Goal: Task Accomplishment & Management: Complete application form

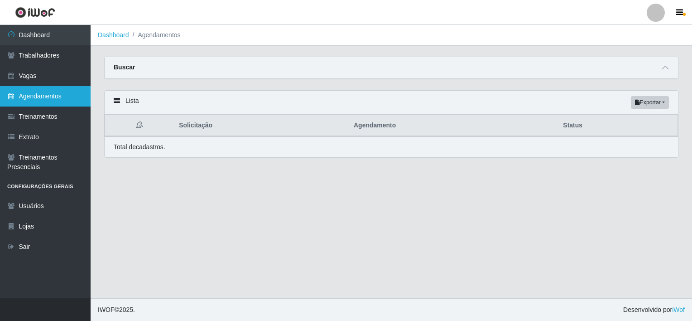
click at [41, 96] on link "Agendamentos" at bounding box center [45, 96] width 91 height 20
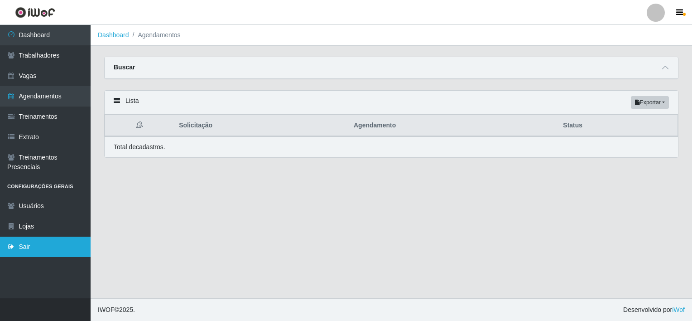
click at [32, 252] on link "Sair" at bounding box center [45, 246] width 91 height 20
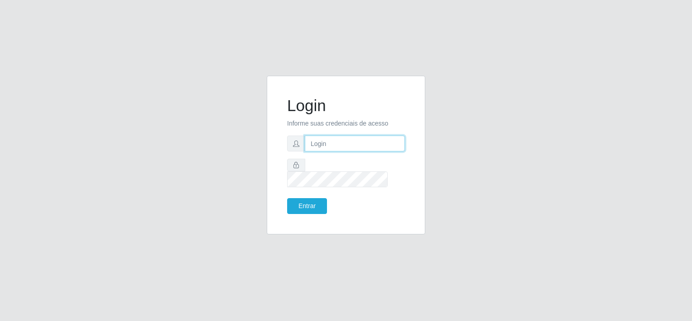
type input "zynobia@bomqueso"
click at [335, 151] on input "zynobia@bomqueso" at bounding box center [355, 143] width 100 height 16
click at [380, 148] on input "zynobia@bomqueso" at bounding box center [355, 143] width 100 height 16
click at [379, 148] on input "zynobia@bomqueso" at bounding box center [355, 143] width 100 height 16
click at [511, 141] on div "Login Informe suas credenciais de acesso zynobia@bomqueso Entrar" at bounding box center [346, 160] width 516 height 169
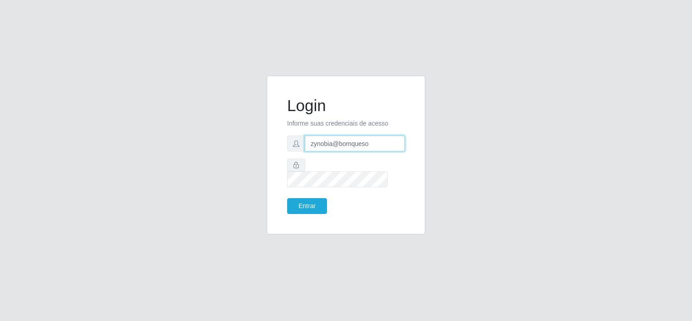
click at [395, 149] on input "zynobia@bomqueso" at bounding box center [355, 143] width 100 height 16
click at [312, 198] on button "Entrar" at bounding box center [307, 206] width 40 height 16
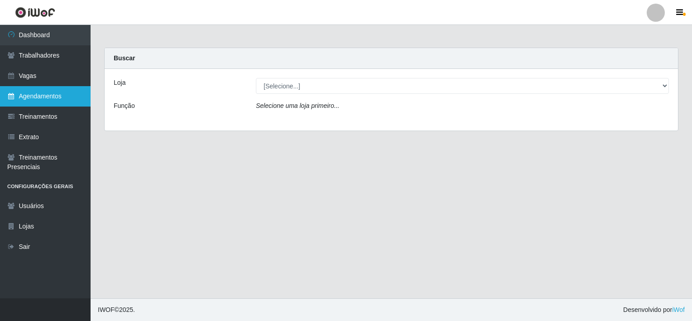
click at [49, 93] on link "Agendamentos" at bounding box center [45, 96] width 91 height 20
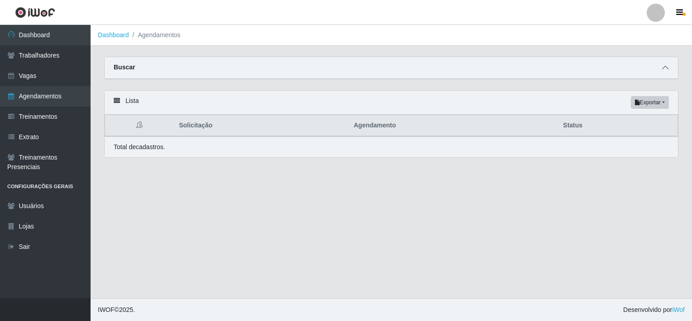
click at [670, 65] on span at bounding box center [665, 68] width 11 height 10
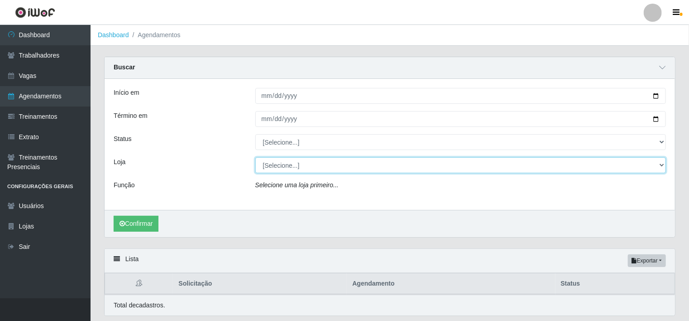
click at [331, 168] on select "[Selecione...] BomQueSó Agreste - Loja 1 BomQueSó Agreste - Loja 2 BomQueSó Agr…" at bounding box center [460, 165] width 411 height 16
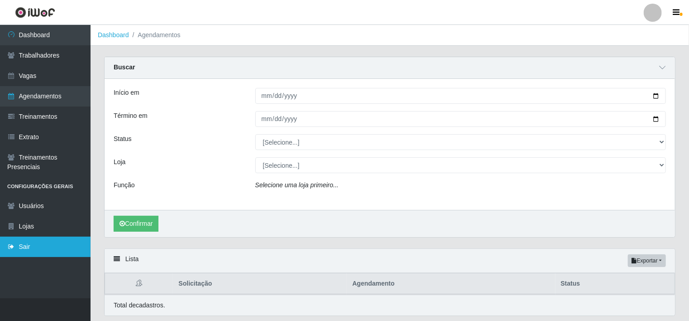
click at [33, 250] on link "Sair" at bounding box center [45, 246] width 91 height 20
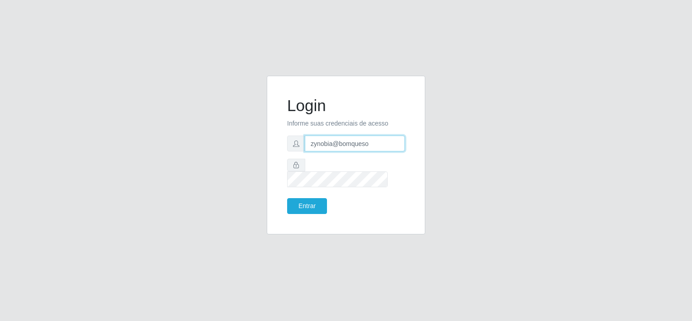
click at [341, 151] on input "zynobia@bomqueso" at bounding box center [355, 143] width 100 height 16
type input "zynobia@redecompras"
click at [303, 198] on button "Entrar" at bounding box center [307, 206] width 40 height 16
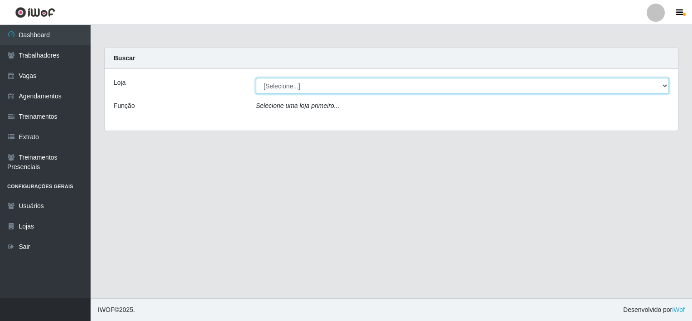
click at [338, 82] on select "[Selecione...] Rede Compras - CD Logistica Rede Compras Supermercados - LOJA 1 …" at bounding box center [462, 86] width 413 height 16
select select "429"
click at [256, 78] on select "[Selecione...] Rede Compras - CD Logistica Rede Compras Supermercados - LOJA 1 …" at bounding box center [462, 86] width 413 height 16
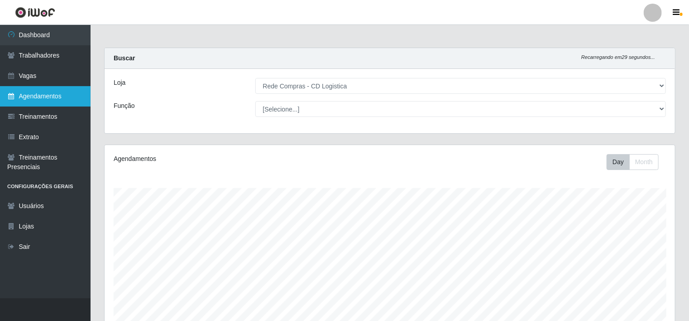
click at [57, 95] on link "Agendamentos" at bounding box center [45, 96] width 91 height 20
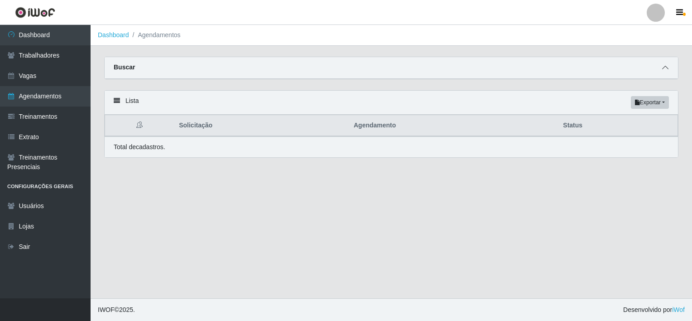
click at [664, 70] on icon at bounding box center [665, 67] width 6 height 6
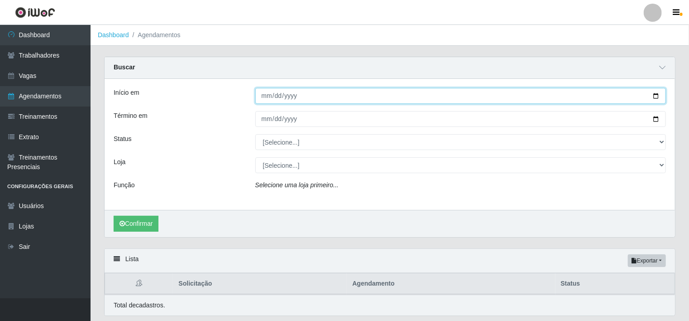
click at [266, 95] on input "Início em" at bounding box center [460, 96] width 411 height 16
type input "[DATE]"
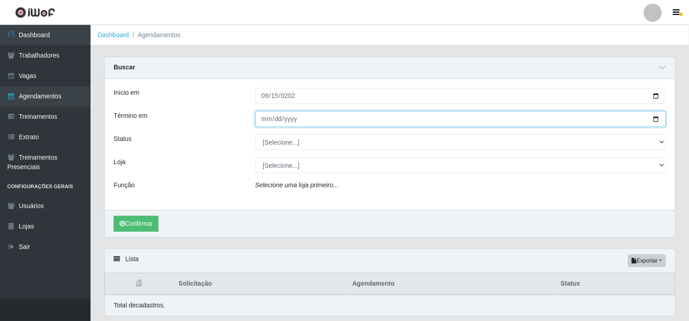
click at [267, 120] on input "Término em" at bounding box center [460, 119] width 411 height 16
click at [265, 121] on input "Término em" at bounding box center [460, 119] width 411 height 16
type input "[DATE]"
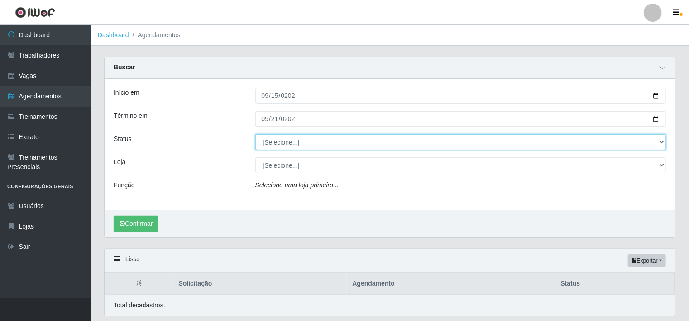
click at [324, 141] on select "[Selecione...] AGENDADO AGUARDANDO LIBERAR EM ANDAMENTO EM REVISÃO FINALIZADO C…" at bounding box center [460, 142] width 411 height 16
select select "FINALIZADO"
click at [255, 134] on select "[Selecione...] AGENDADO AGUARDANDO LIBERAR EM ANDAMENTO EM REVISÃO FINALIZADO C…" at bounding box center [460, 142] width 411 height 16
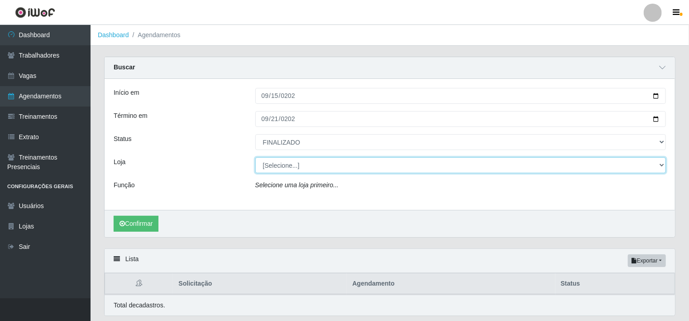
click at [342, 164] on select "[Selecione...] Rede Compras - CD Logistica Rede Compras Supermercados - LOJA 1 …" at bounding box center [460, 165] width 411 height 16
select select "429"
click at [255, 157] on select "[Selecione...] Rede Compras - CD Logistica Rede Compras Supermercados - LOJA 1 …" at bounding box center [460, 165] width 411 height 16
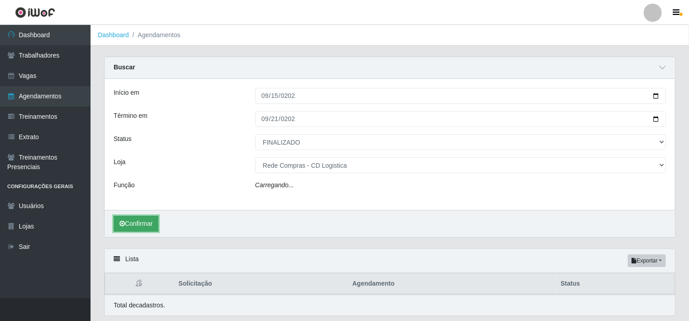
click at [134, 225] on button "Confirmar" at bounding box center [136, 224] width 45 height 16
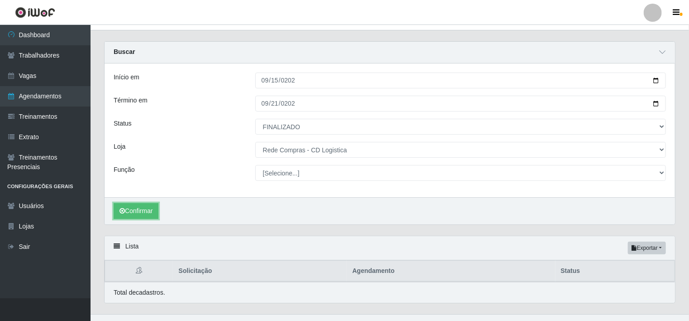
scroll to position [30, 0]
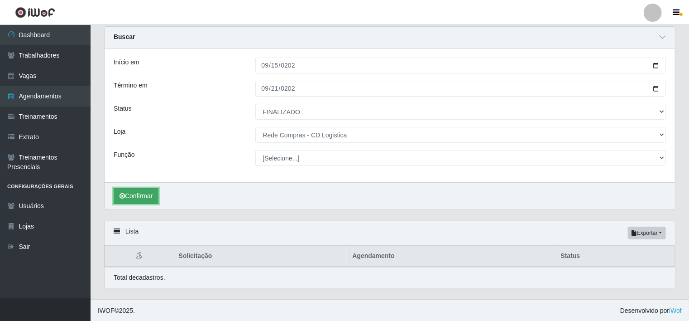
click at [131, 196] on button "Confirmar" at bounding box center [136, 196] width 45 height 16
click at [130, 197] on button "Confirmar" at bounding box center [136, 196] width 45 height 16
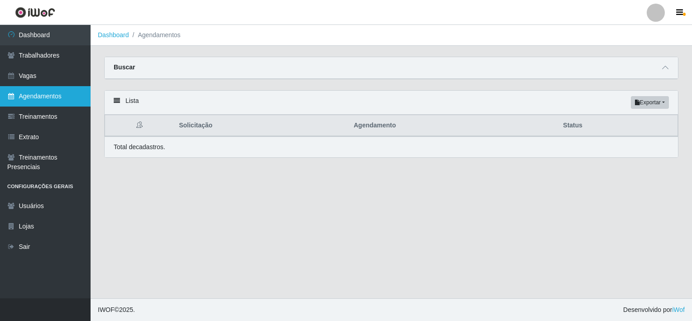
click at [58, 94] on link "Agendamentos" at bounding box center [45, 96] width 91 height 20
click at [668, 71] on icon at bounding box center [665, 67] width 6 height 6
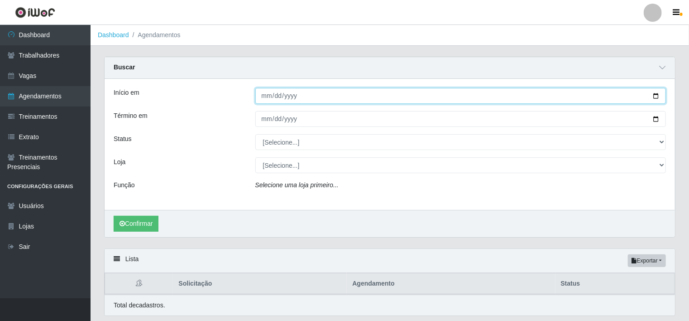
drag, startPoint x: 269, startPoint y: 96, endPoint x: 286, endPoint y: 93, distance: 17.1
click at [270, 96] on input "Início em" at bounding box center [460, 96] width 411 height 16
type input "[DATE]"
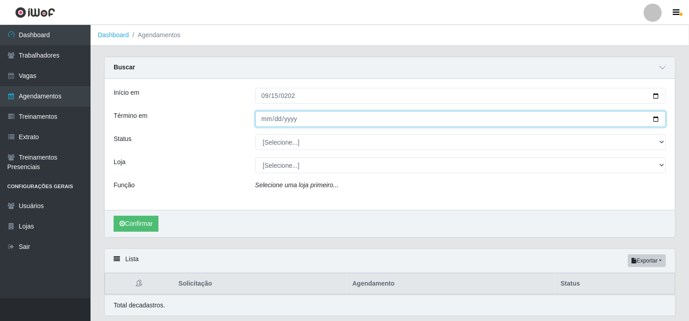
click at [268, 121] on input "Término em" at bounding box center [460, 119] width 411 height 16
type input "[DATE]"
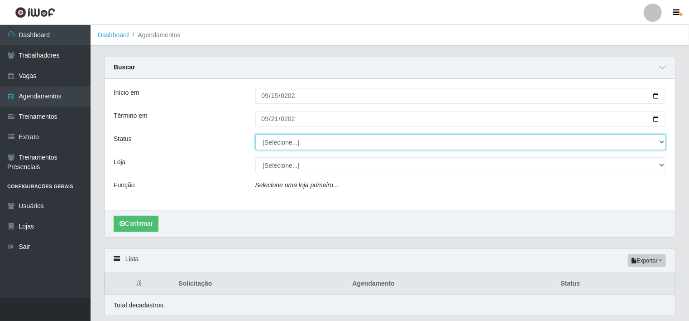
click at [282, 145] on select "[Selecione...] AGENDADO AGUARDANDO LIBERAR EM ANDAMENTO EM REVISÃO FINALIZADO C…" at bounding box center [460, 142] width 411 height 16
select select "FINALIZADO"
click at [255, 134] on select "[Selecione...] AGENDADO AGUARDANDO LIBERAR EM ANDAMENTO EM REVISÃO FINALIZADO C…" at bounding box center [460, 142] width 411 height 16
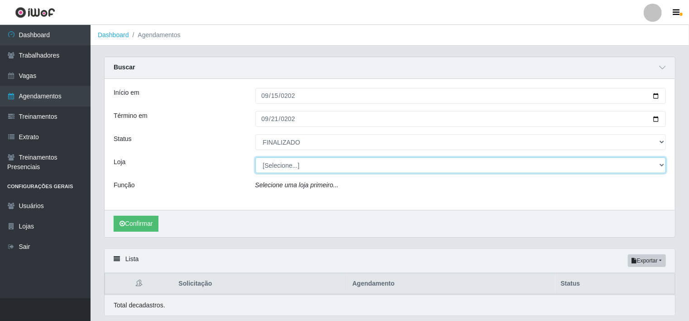
click at [297, 169] on select "[Selecione...] Rede Compras - CD Logistica Rede Compras Supermercados - LOJA 1 …" at bounding box center [460, 165] width 411 height 16
select select "429"
click at [255, 157] on select "[Selecione...] Rede Compras - CD Logistica Rede Compras Supermercados - LOJA 1 …" at bounding box center [460, 165] width 411 height 16
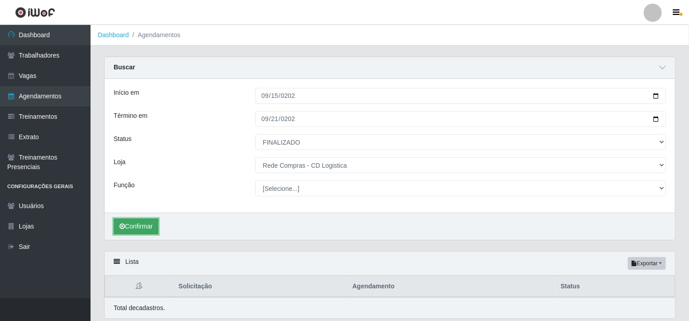
click at [139, 225] on button "Confirmar" at bounding box center [136, 226] width 45 height 16
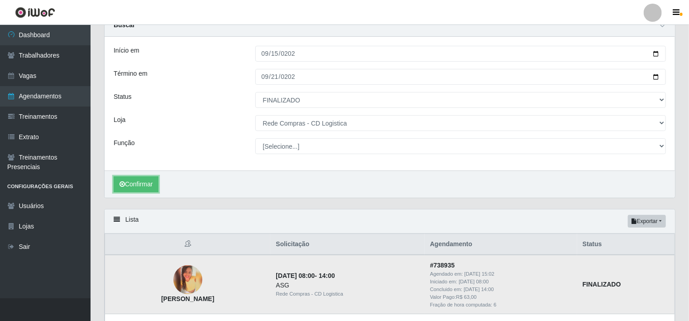
scroll to position [91, 0]
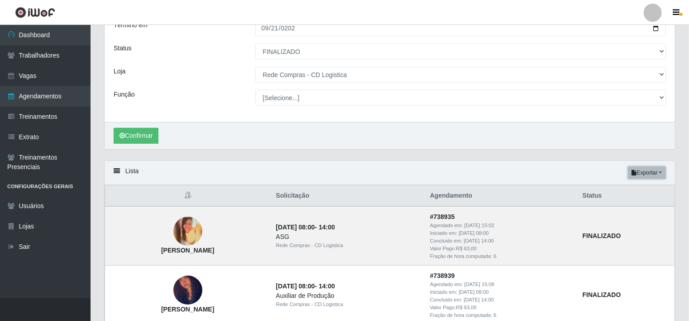
click at [654, 170] on button "Exportar" at bounding box center [647, 172] width 38 height 13
click at [634, 215] on button "Excel" at bounding box center [631, 208] width 72 height 19
click at [656, 173] on button "Exportar" at bounding box center [647, 172] width 38 height 13
click at [616, 207] on button "Excel" at bounding box center [631, 208] width 72 height 19
click at [648, 174] on button "Exportar" at bounding box center [647, 172] width 38 height 13
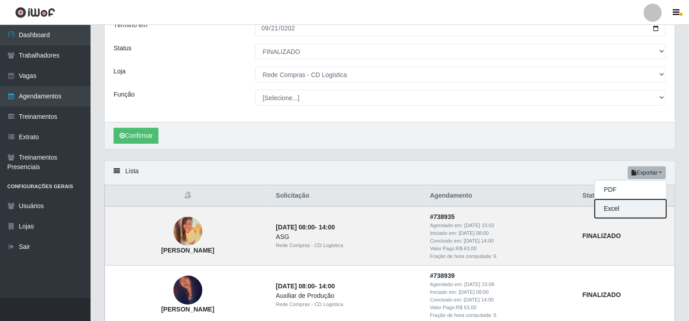
click at [621, 207] on button "Excel" at bounding box center [631, 208] width 72 height 19
click at [592, 109] on div "Início em 2025-09-15 Término em 2025-09-21 Status [Selecione...] AGENDADO AGUAR…" at bounding box center [390, 55] width 571 height 134
click at [651, 170] on button "Exportar" at bounding box center [647, 172] width 38 height 13
click at [620, 204] on button "Excel" at bounding box center [631, 208] width 72 height 19
click at [664, 176] on button "Exportar" at bounding box center [647, 172] width 38 height 13
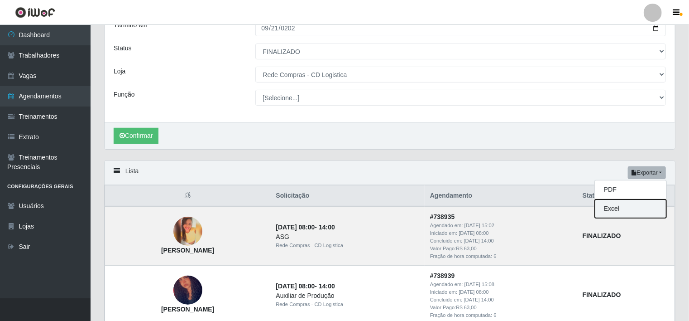
click at [635, 206] on button "Excel" at bounding box center [631, 208] width 72 height 19
click at [661, 170] on button "Exportar" at bounding box center [647, 172] width 38 height 13
click at [612, 209] on button "Excel" at bounding box center [631, 208] width 72 height 19
click at [210, 29] on div "Término em" at bounding box center [178, 28] width 142 height 16
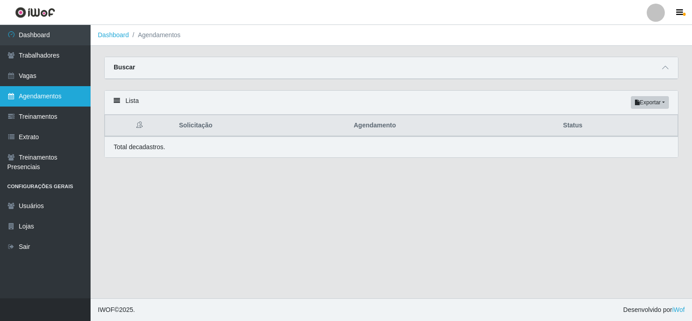
click at [56, 91] on link "Agendamentos" at bounding box center [45, 96] width 91 height 20
click at [58, 100] on link "Agendamentos" at bounding box center [45, 96] width 91 height 20
click at [669, 67] on span at bounding box center [665, 68] width 11 height 10
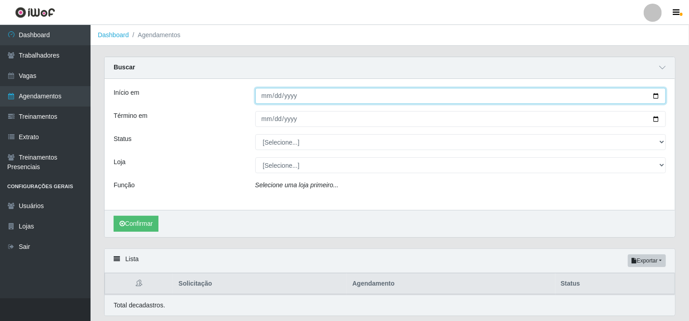
click at [262, 98] on input "Início em" at bounding box center [460, 96] width 411 height 16
type input "[DATE]"
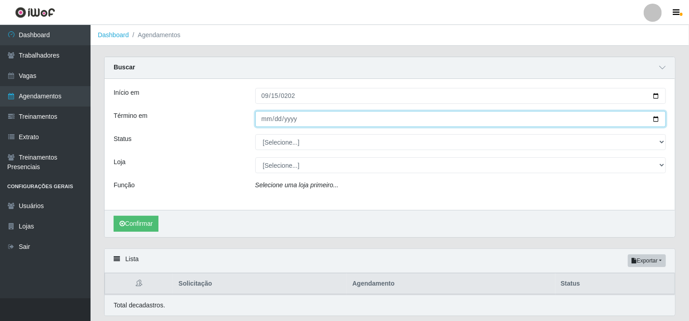
click at [265, 117] on input "Término em" at bounding box center [460, 119] width 411 height 16
type input "[DATE]"
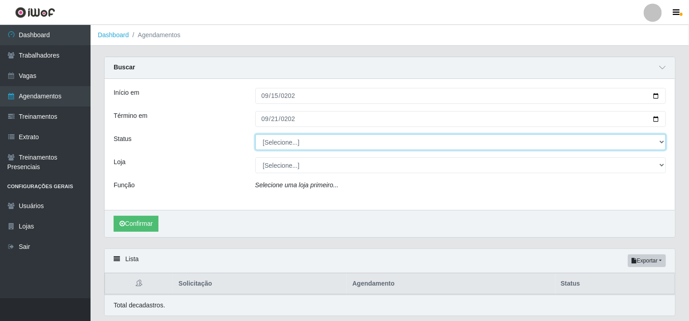
click at [396, 140] on select "[Selecione...] AGENDADO AGUARDANDO LIBERAR EM ANDAMENTO EM REVISÃO FINALIZADO C…" at bounding box center [460, 142] width 411 height 16
select select "FINALIZADO"
click at [255, 134] on select "[Selecione...] AGENDADO AGUARDANDO LIBERAR EM ANDAMENTO EM REVISÃO FINALIZADO C…" at bounding box center [460, 142] width 411 height 16
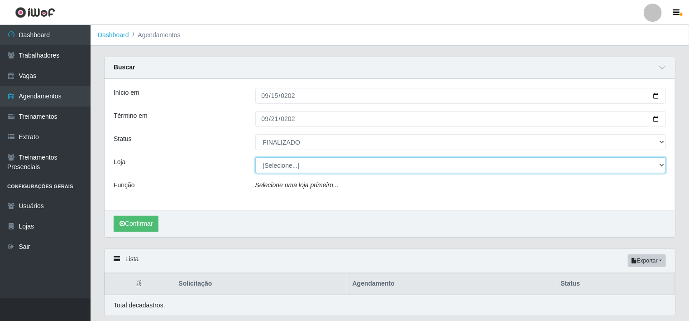
click at [346, 167] on select "[Selecione...] Rede Compras - CD Logistica Rede Compras Supermercados - LOJA 1 …" at bounding box center [460, 165] width 411 height 16
select select "429"
click at [255, 157] on select "[Selecione...] Rede Compras - CD Logistica Rede Compras Supermercados - LOJA 1 …" at bounding box center [460, 165] width 411 height 16
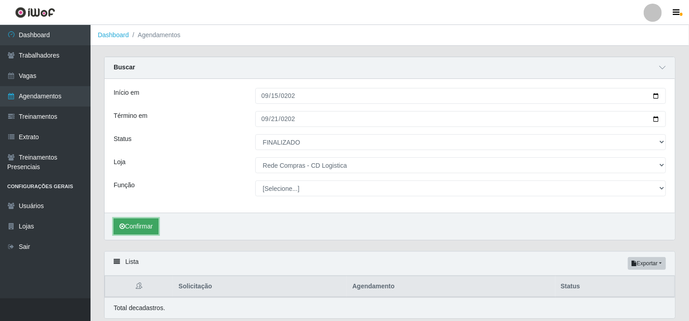
click at [144, 222] on button "Confirmar" at bounding box center [136, 226] width 45 height 16
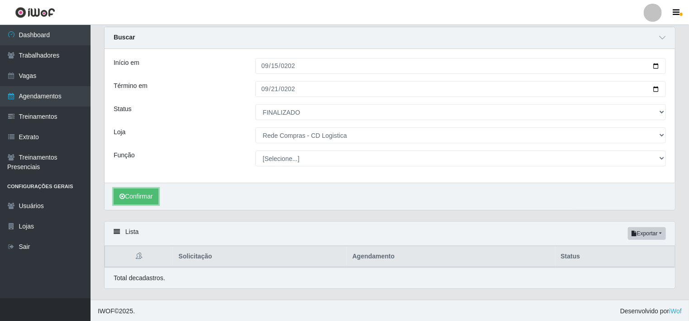
scroll to position [30, 0]
click at [140, 198] on button "Confirmar" at bounding box center [136, 196] width 45 height 16
